Goal: Download file/media

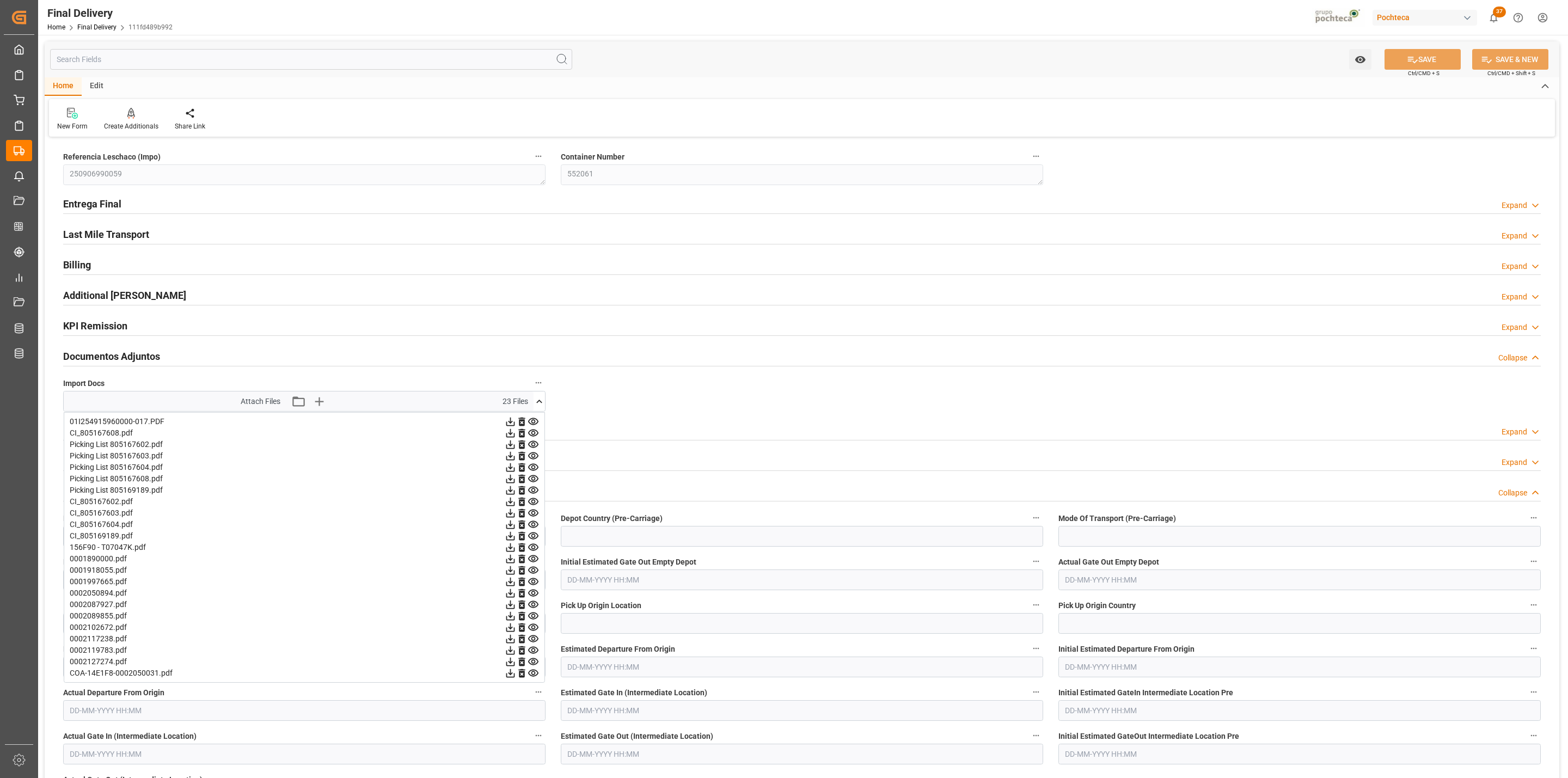
click at [508, 423] on icon at bounding box center [510, 422] width 11 height 11
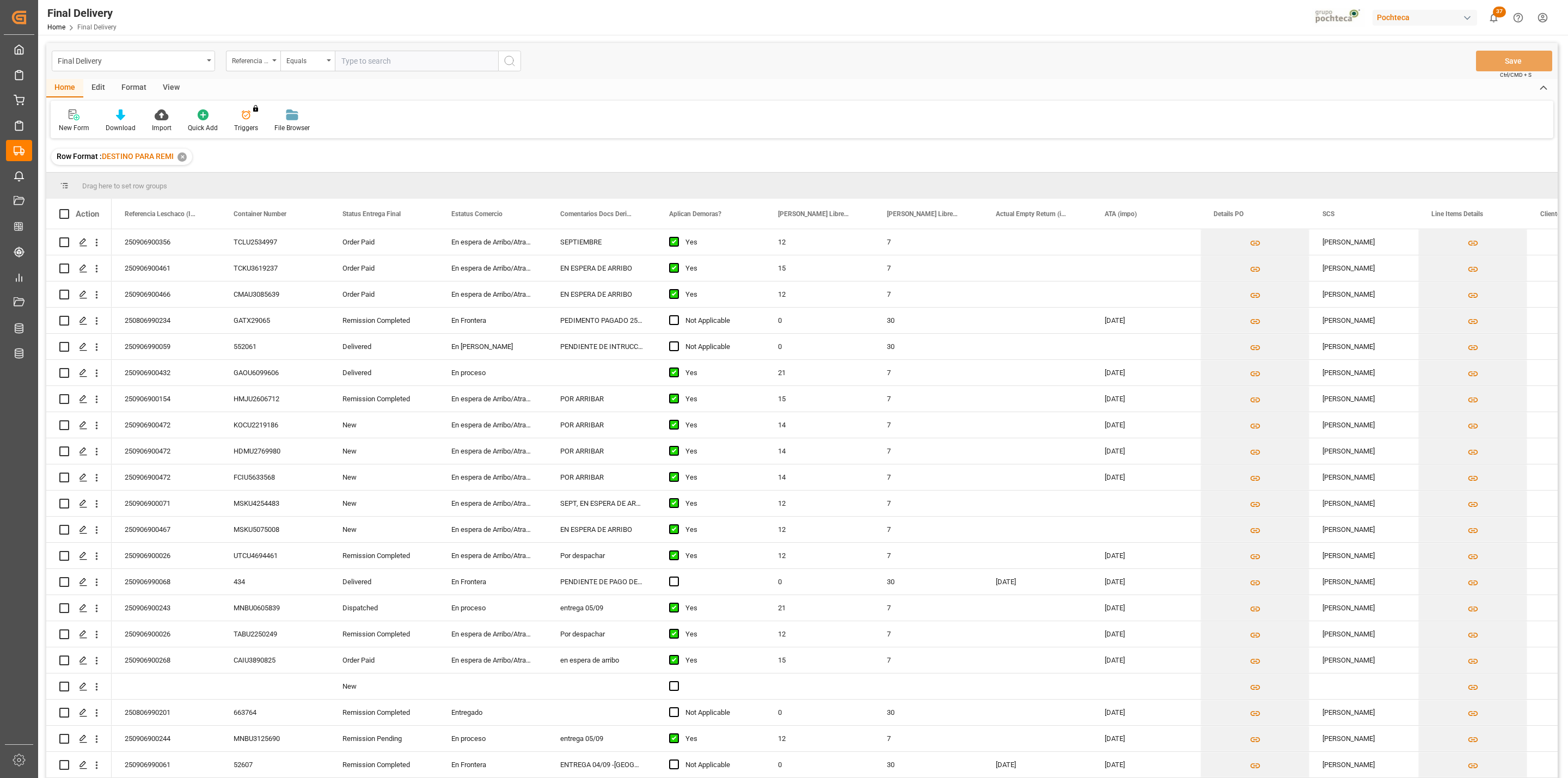
click at [167, 86] on div "View" at bounding box center [171, 88] width 33 height 19
click at [77, 120] on div at bounding box center [69, 115] width 21 height 11
click at [124, 288] on div "CAPTURA TR Y RETRASO CON ENTREGA Y SUCURSAL" at bounding box center [118, 295] width 119 height 22
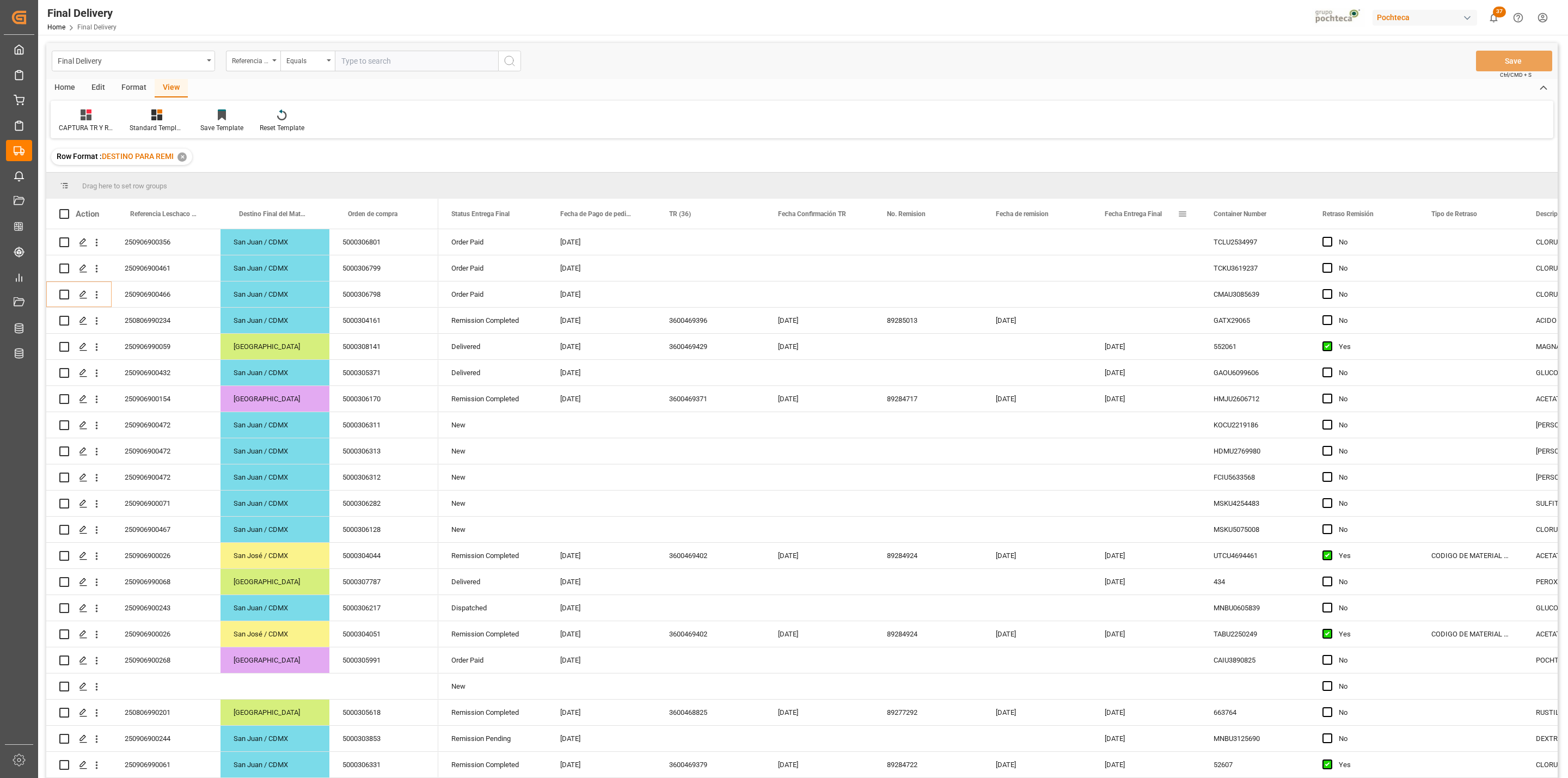
click at [1183, 211] on span at bounding box center [1183, 214] width 10 height 10
click at [1244, 216] on span "filter" at bounding box center [1244, 215] width 10 height 10
click at [1279, 272] on input "date" at bounding box center [1232, 272] width 106 height 22
click at [1071, 141] on div "Final Delivery Referencia Leschaco (Impo) Equals Save Ctrl/CMD + S Home Edit Fo…" at bounding box center [801, 425] width 1511 height 764
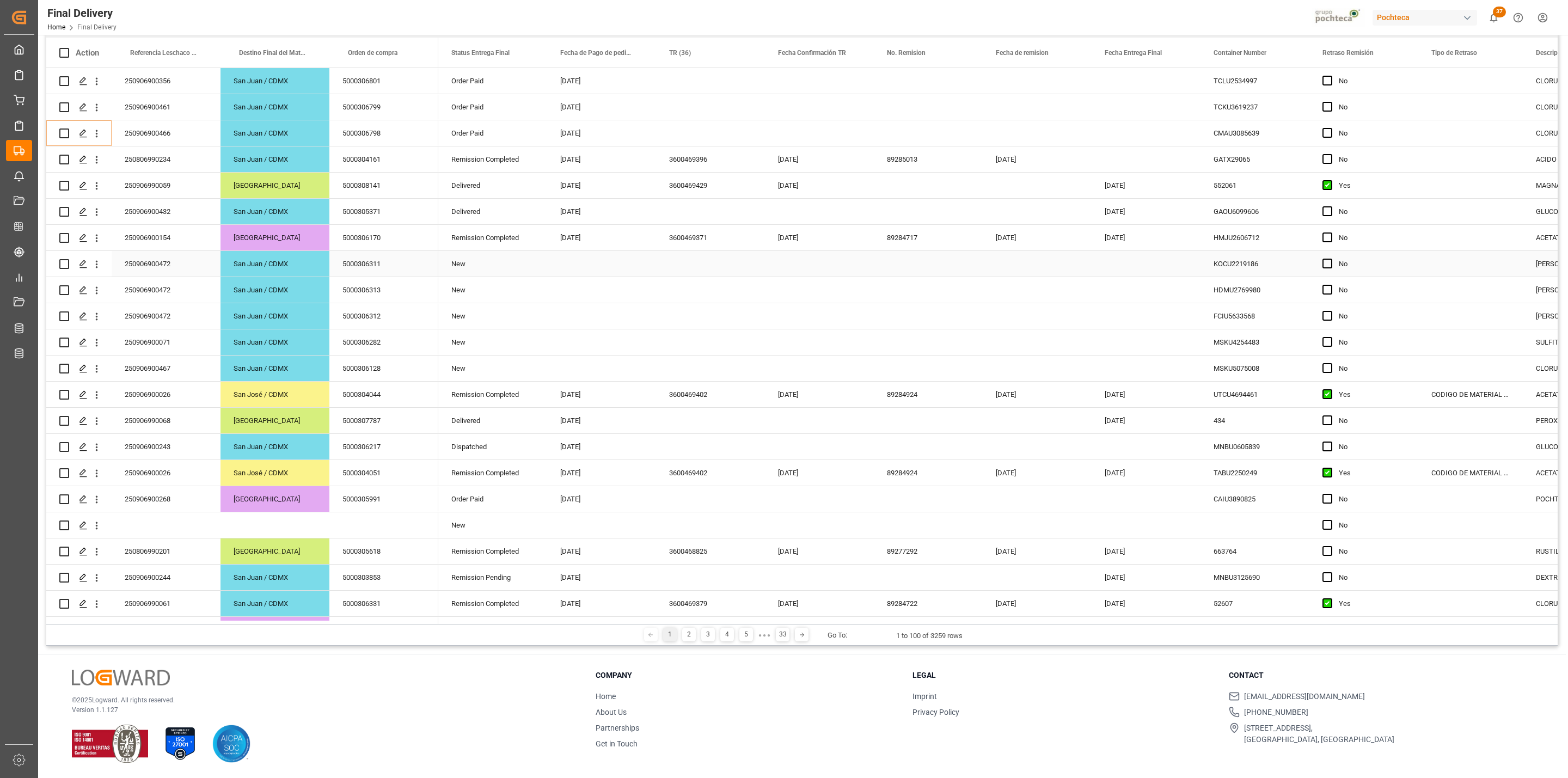
scroll to position [0, 0]
